Goal: Check status: Check status

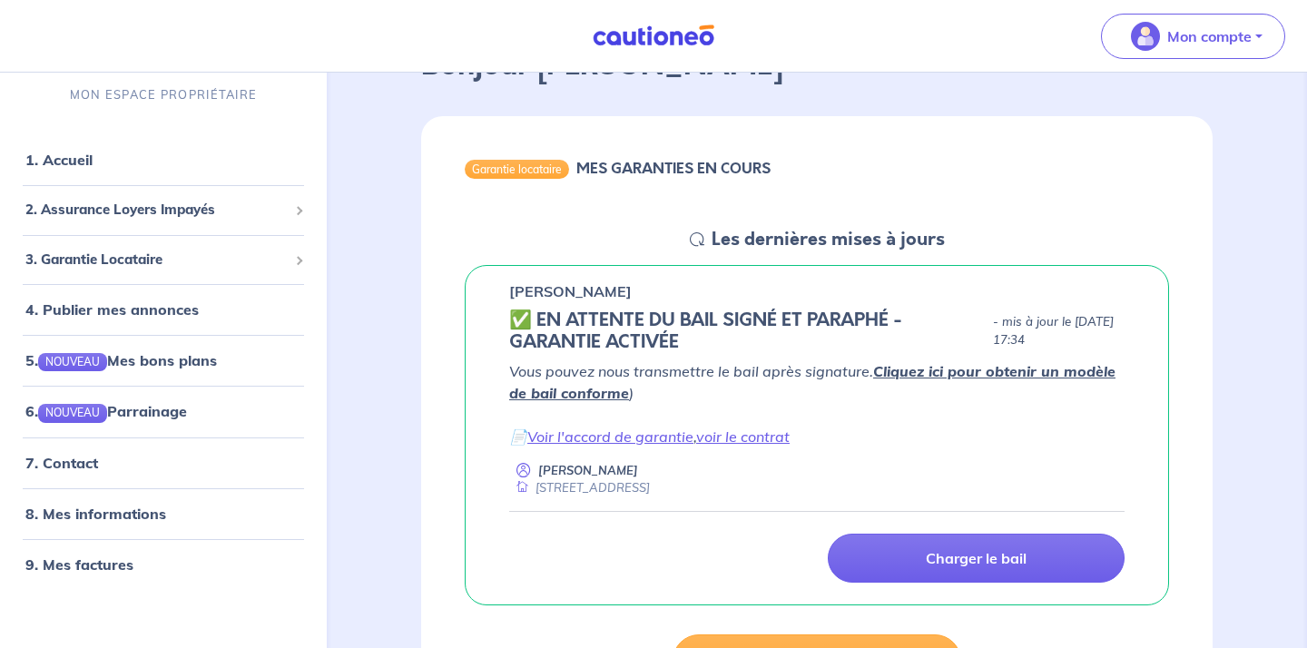
scroll to position [128, 0]
click at [583, 436] on link "Voir l'accord de garantie" at bounding box center [610, 436] width 166 height 18
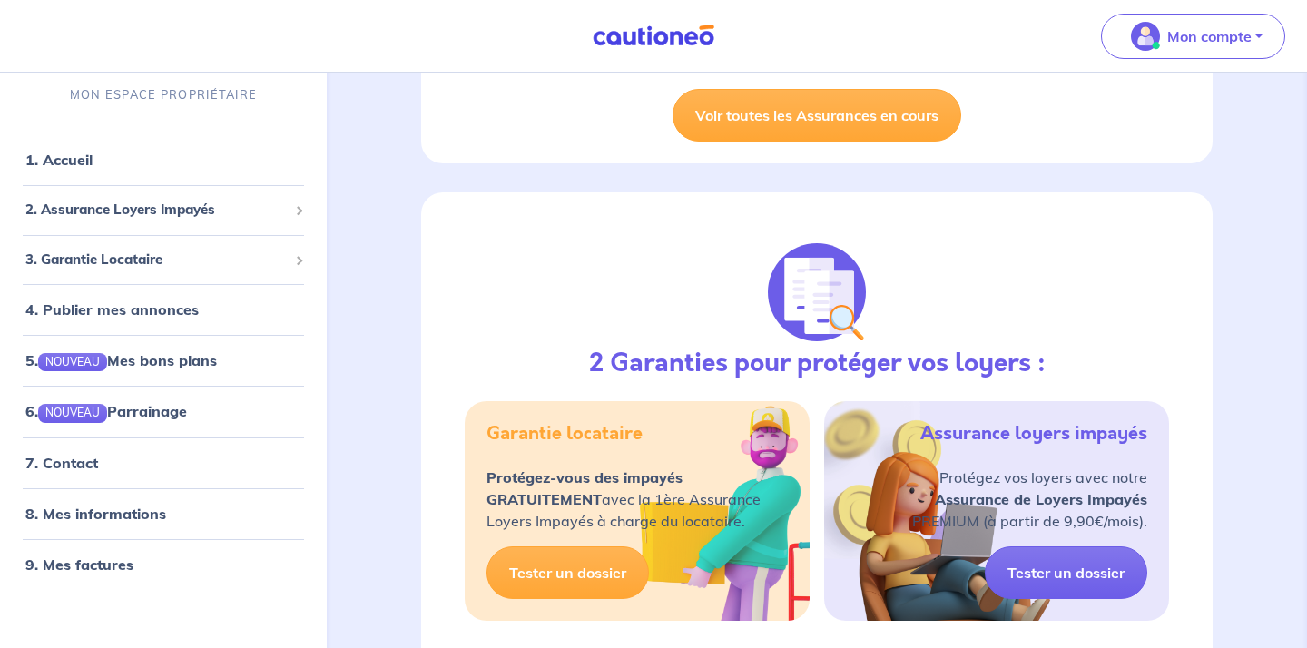
scroll to position [673, 0]
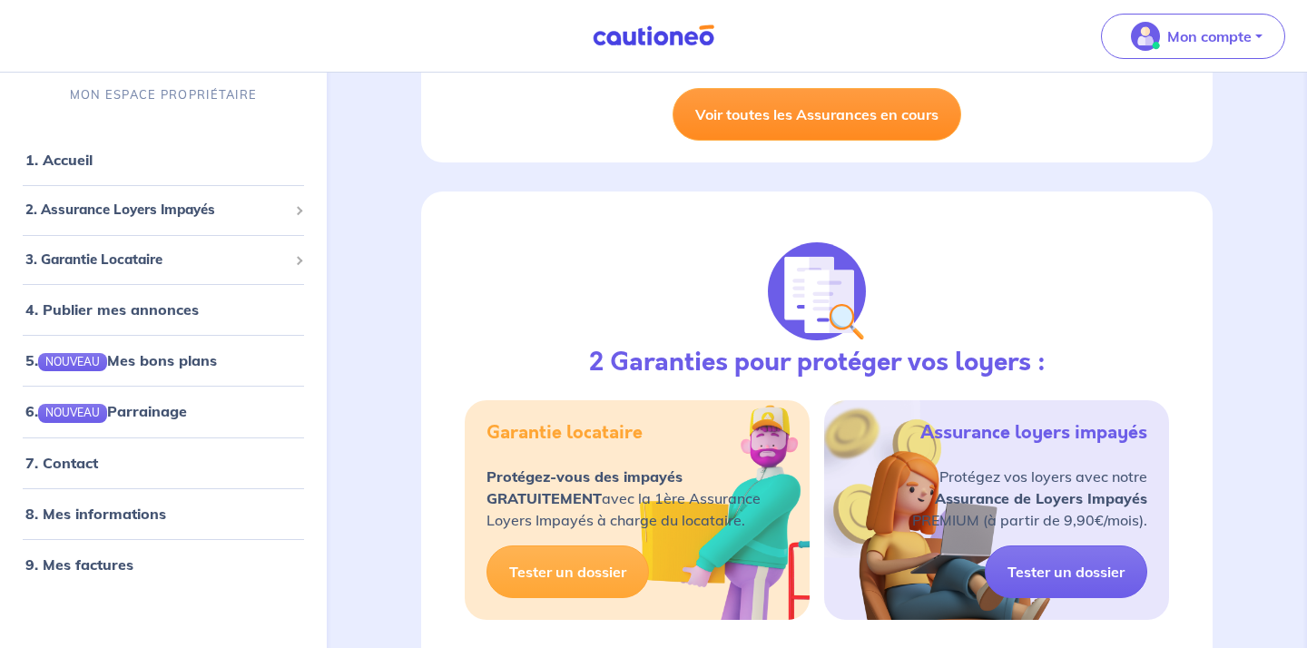
click at [759, 123] on link "Voir toutes les Assurances en cours" at bounding box center [817, 114] width 289 height 53
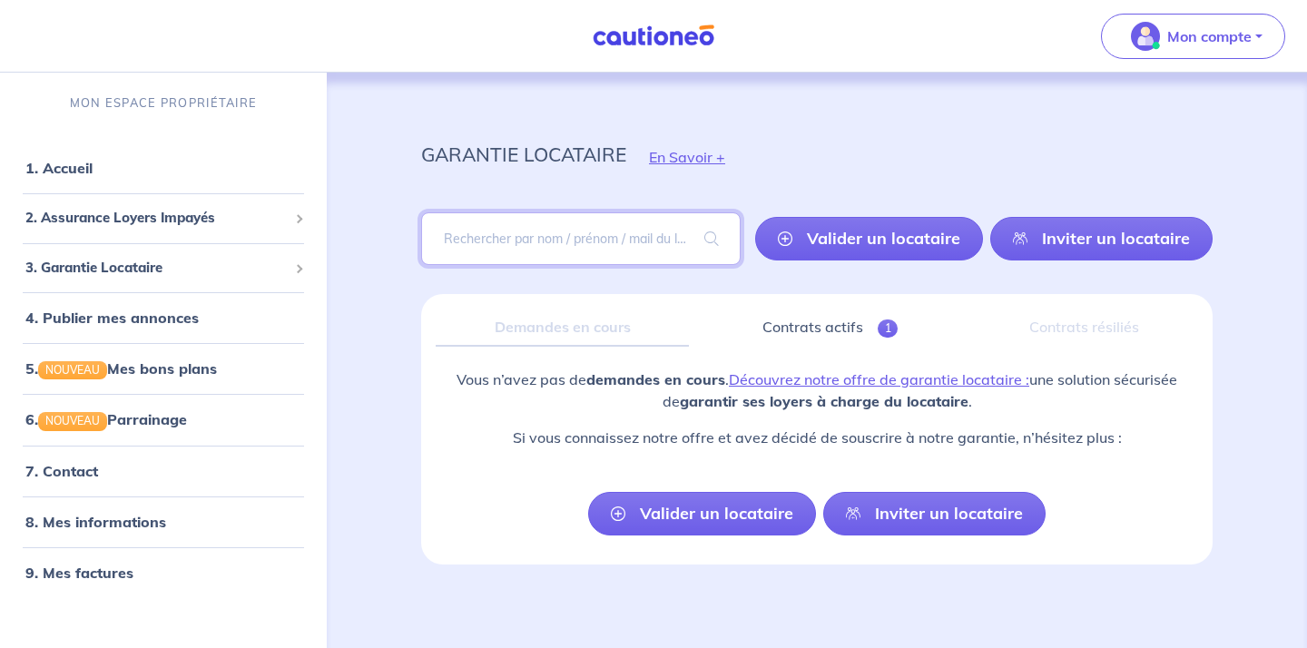
click at [575, 246] on input "search" at bounding box center [580, 238] width 319 height 53
type input "dahman"
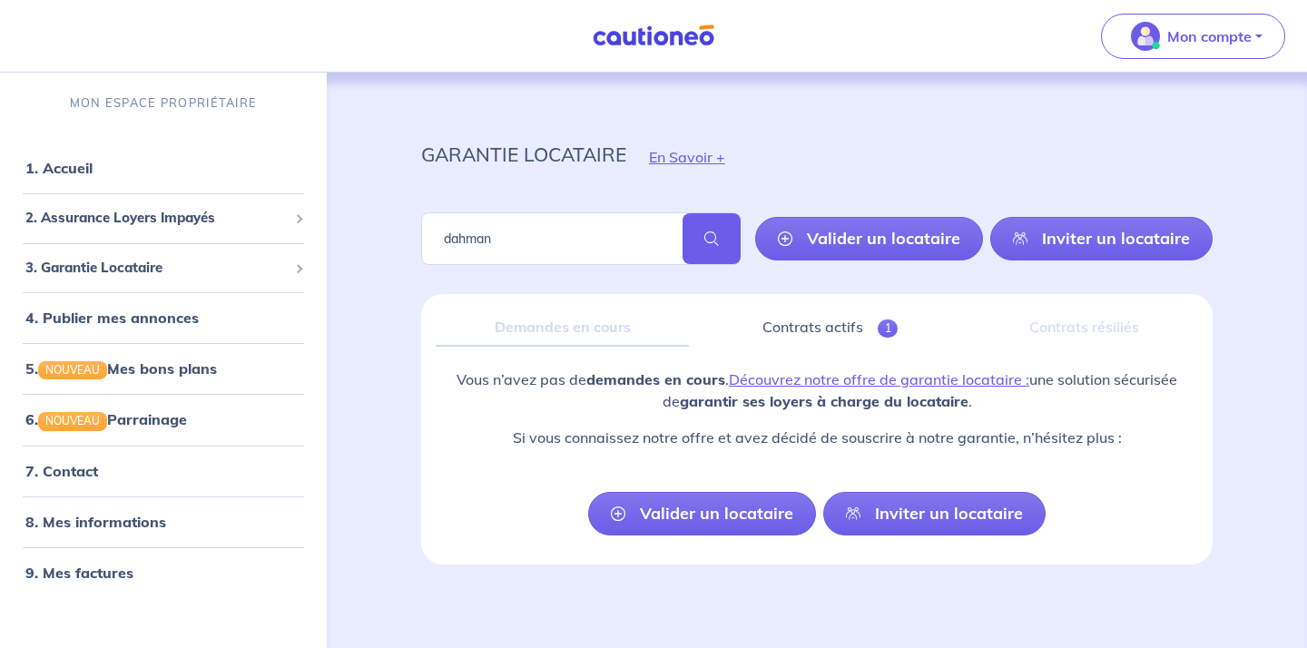
click at [720, 234] on span at bounding box center [711, 238] width 58 height 51
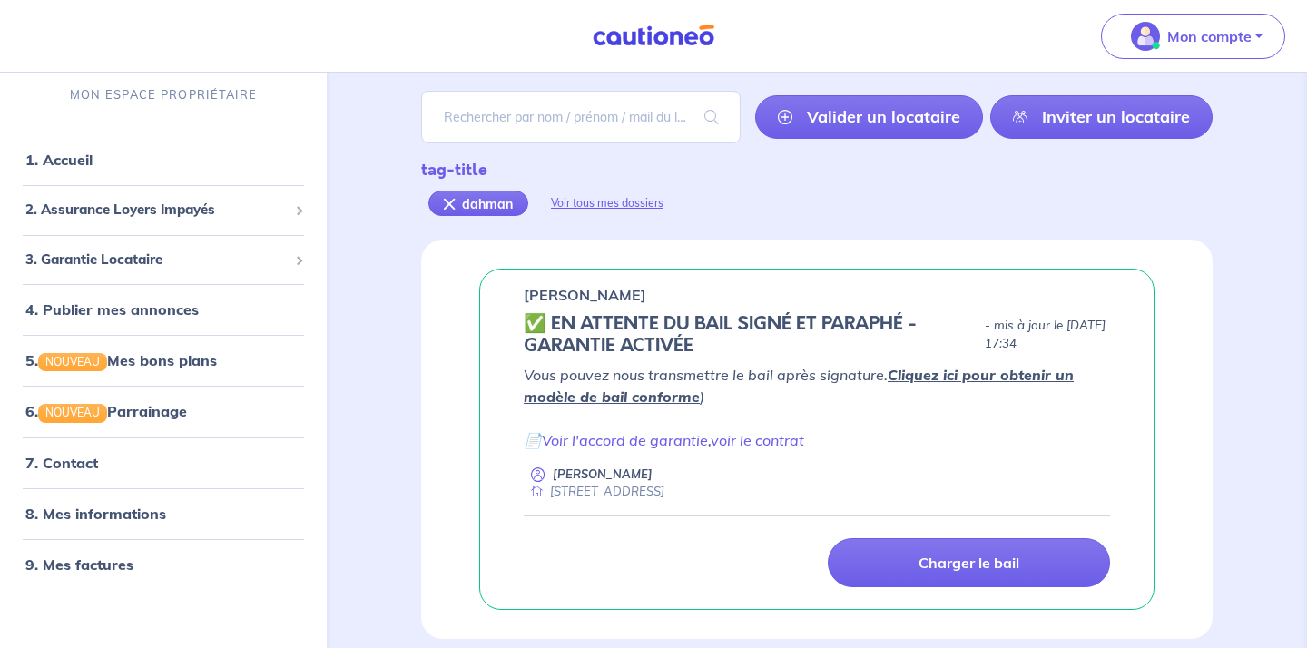
scroll to position [122, 0]
click at [613, 442] on link "Voir l'accord de garantie" at bounding box center [625, 440] width 166 height 18
click at [575, 119] on input "search" at bounding box center [580, 117] width 319 height 53
paste input "uFYYkq"
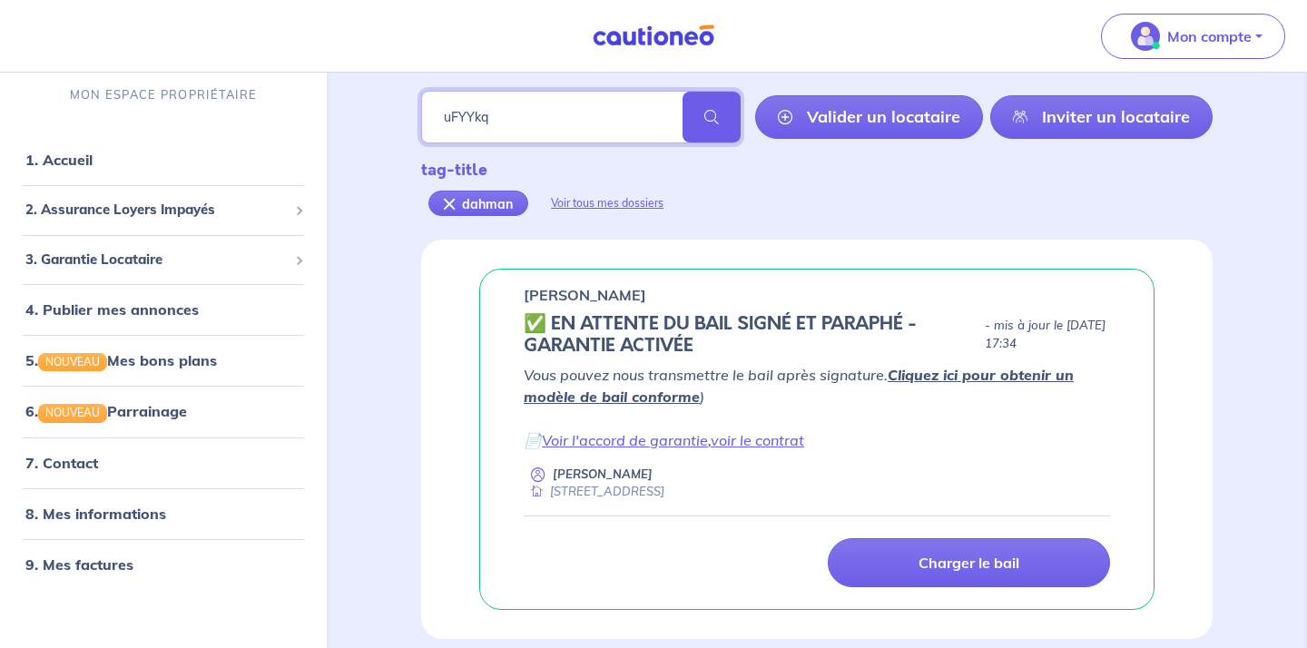
type input "uFYYkq"
click at [720, 123] on span at bounding box center [711, 117] width 58 height 51
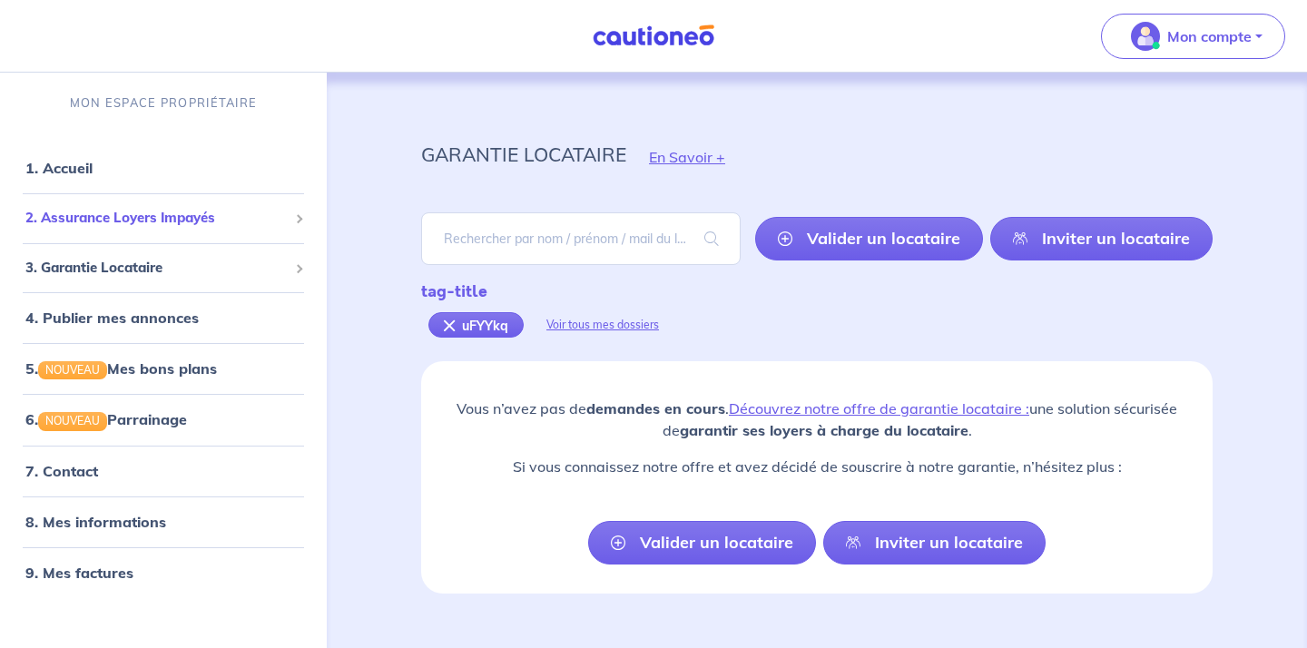
click at [175, 217] on span "2. Assurance Loyers Impayés" at bounding box center [156, 218] width 262 height 21
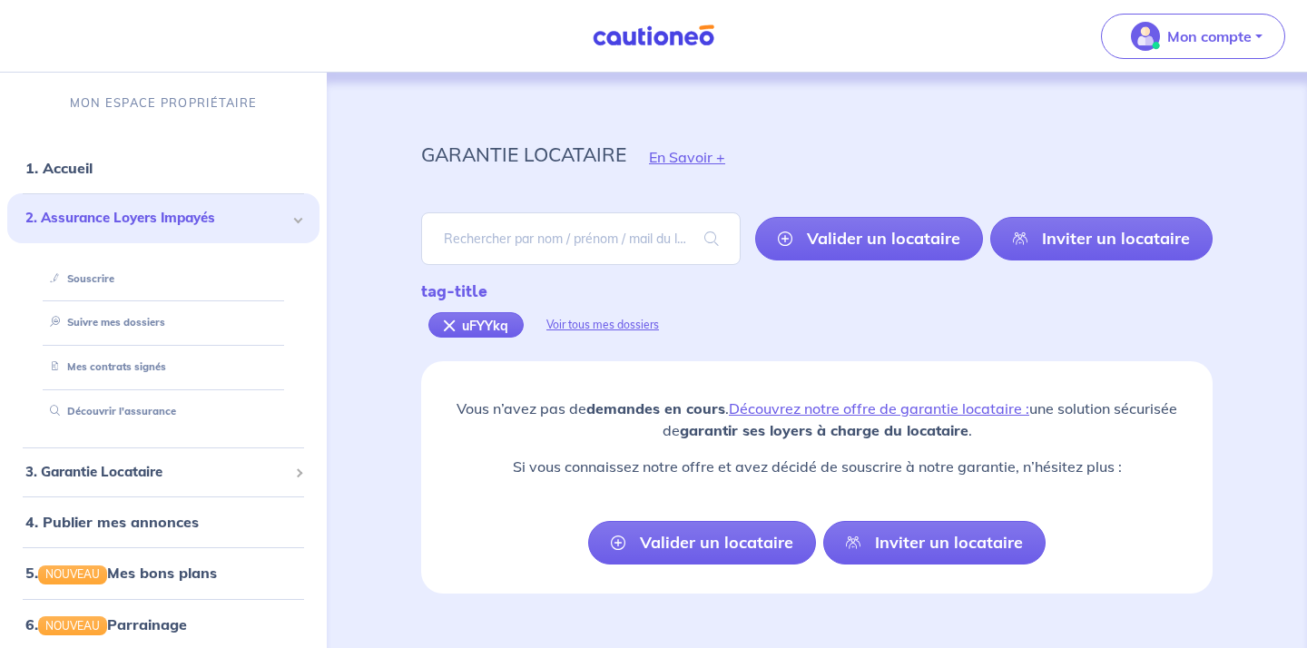
click at [175, 217] on span "2. Assurance Loyers Impayés" at bounding box center [156, 218] width 262 height 21
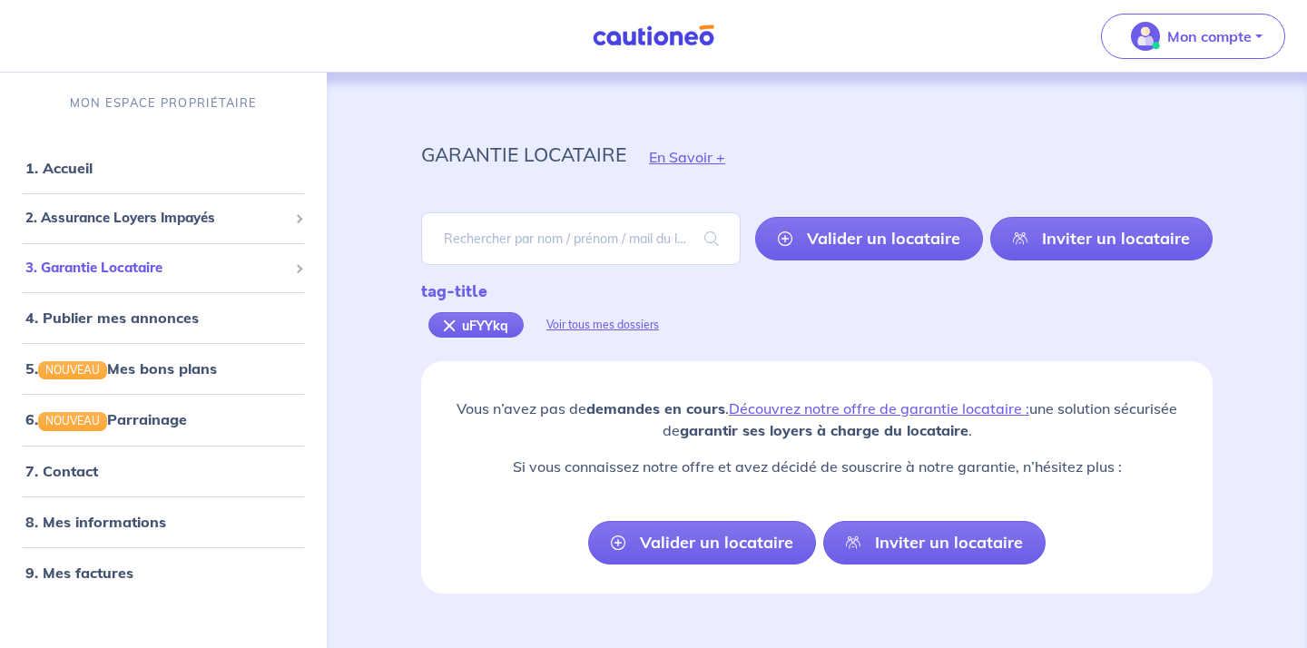
click at [172, 267] on span "3. Garantie Locataire" at bounding box center [156, 268] width 262 height 21
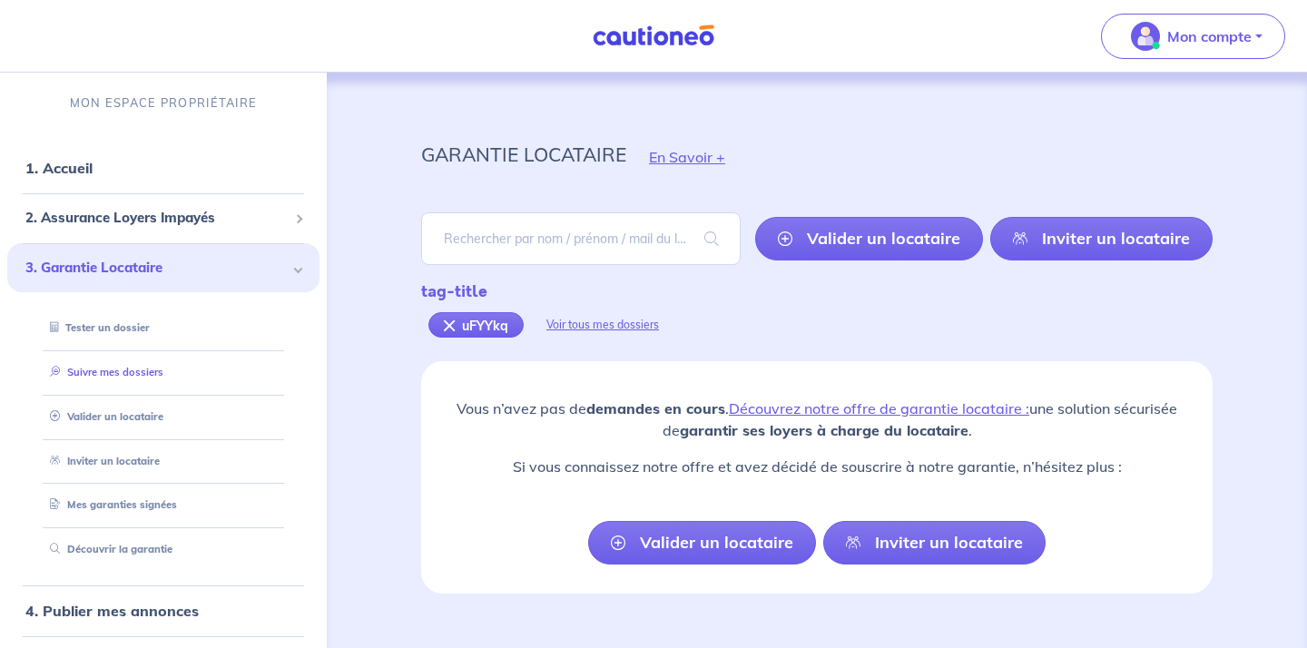
click at [119, 376] on link "Suivre mes dossiers" at bounding box center [103, 372] width 121 height 13
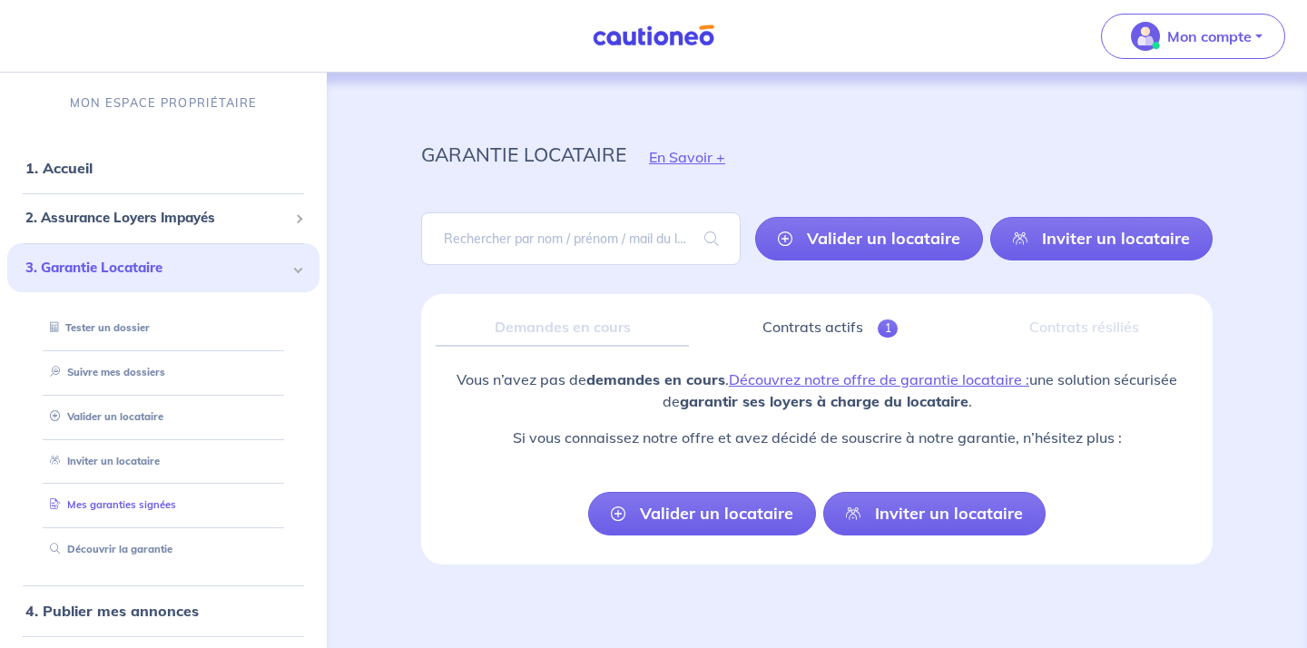
click at [142, 502] on link "Mes garanties signées" at bounding box center [109, 504] width 133 height 13
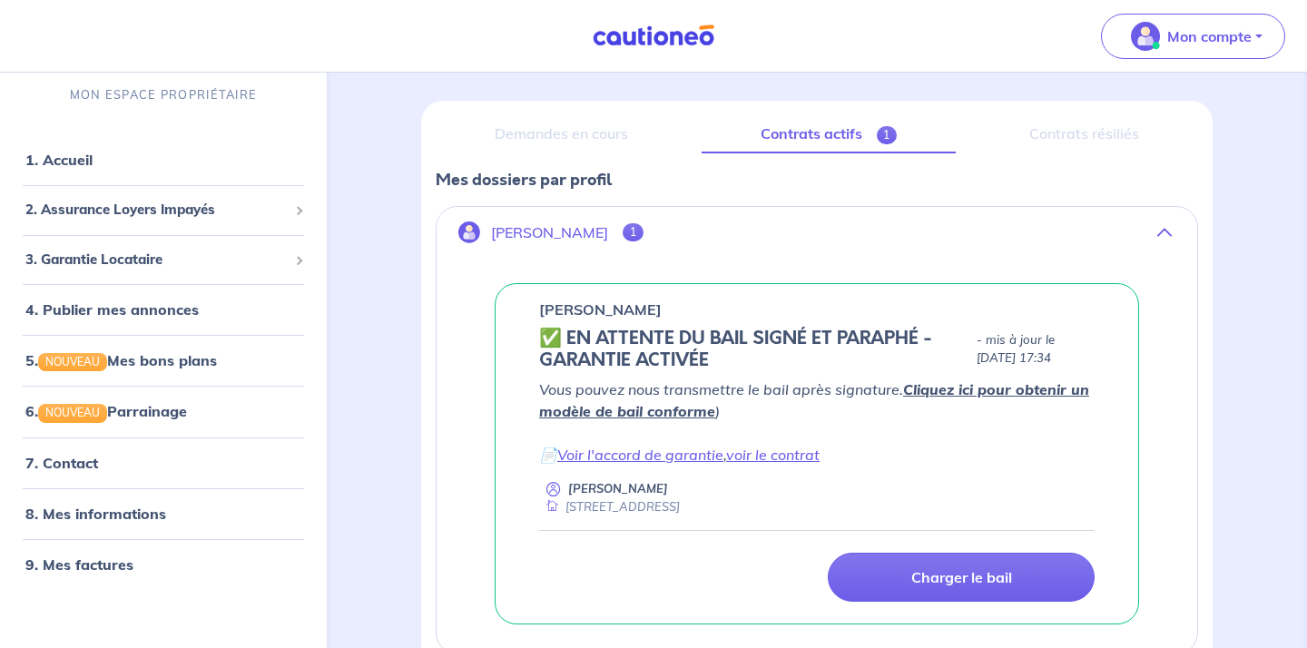
scroll to position [193, 0]
click at [68, 462] on link "7. Contact" at bounding box center [60, 463] width 71 height 18
